Goal: Information Seeking & Learning: Learn about a topic

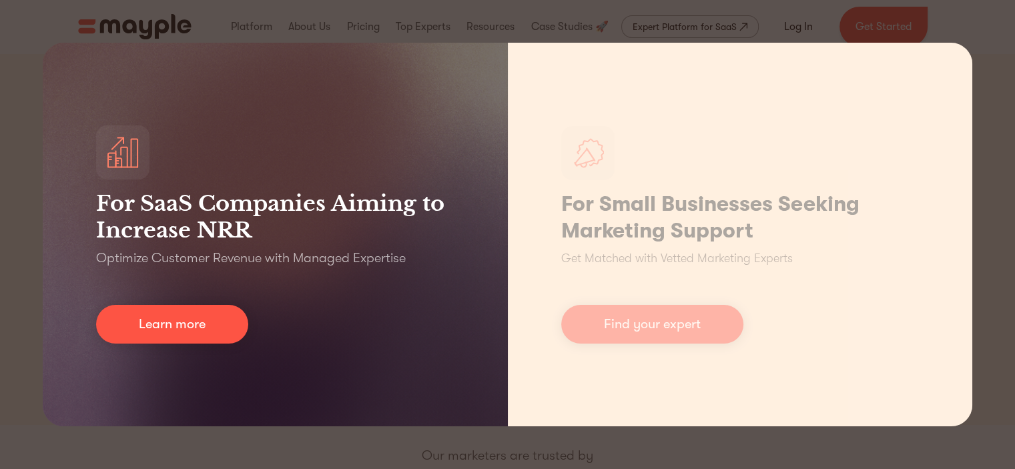
scroll to position [67, 0]
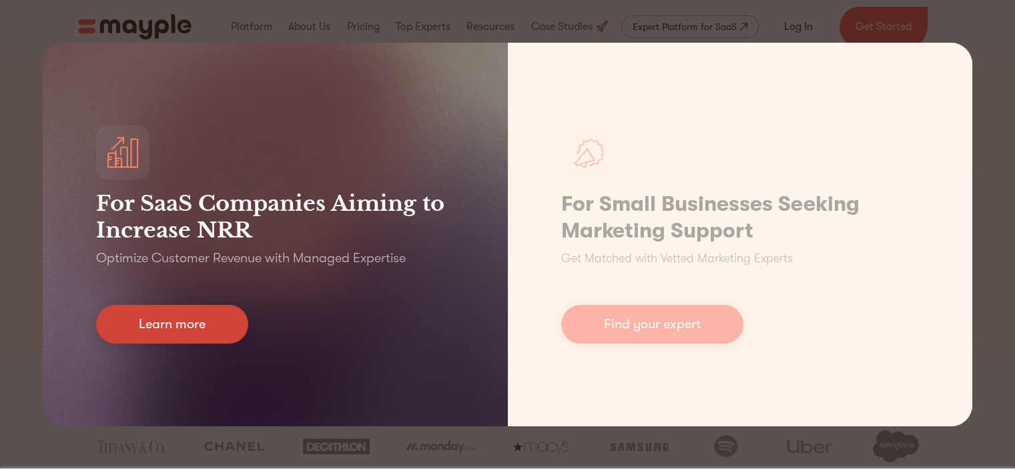
click at [222, 322] on link "Learn more" at bounding box center [172, 324] width 152 height 39
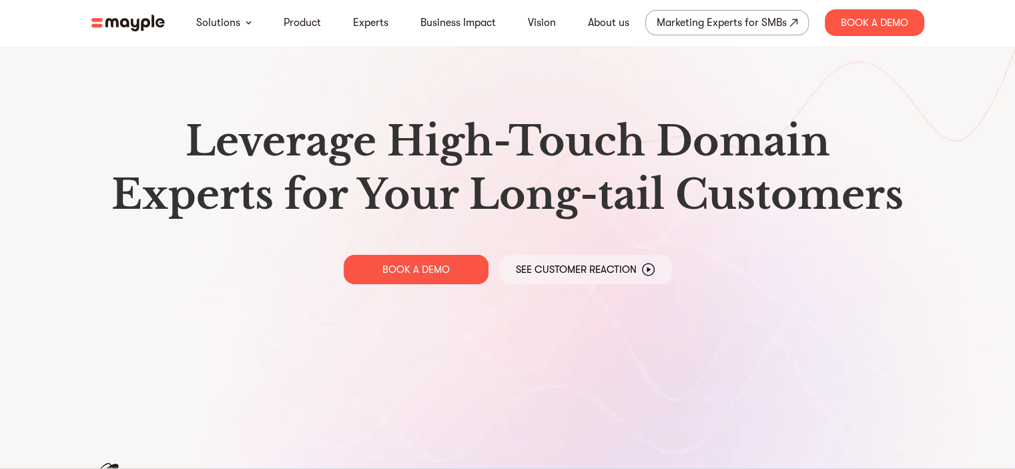
click at [117, 24] on img at bounding box center [127, 23] width 73 height 17
